Goal: Task Accomplishment & Management: Use online tool/utility

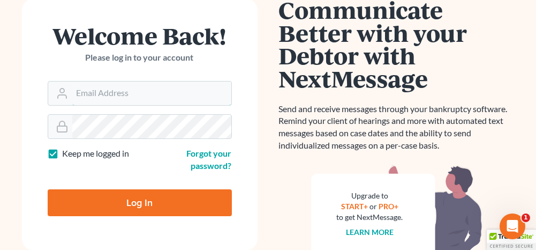
type input "[PERSON_NAME][EMAIL_ADDRESS][DOMAIN_NAME]"
click at [176, 197] on input "Log In" at bounding box center [140, 202] width 184 height 27
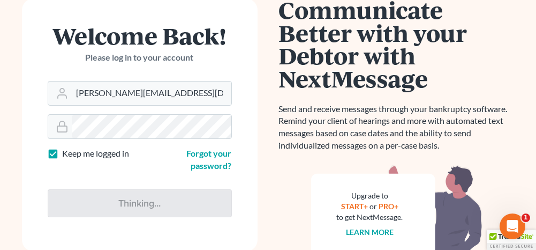
type input "Thinking..."
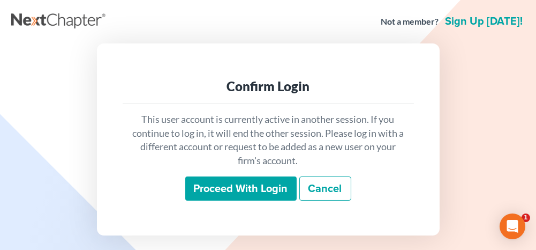
click at [243, 187] on input "Proceed with login" at bounding box center [240, 188] width 111 height 25
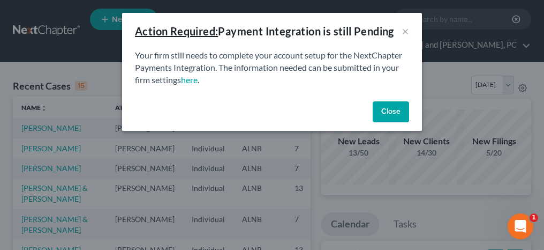
click at [383, 109] on button "Close" at bounding box center [391, 111] width 36 height 21
